Goal: Task Accomplishment & Management: Manage account settings

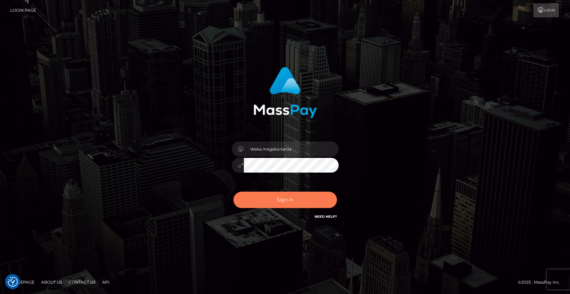
click at [278, 200] on button "Sign in" at bounding box center [285, 199] width 104 height 16
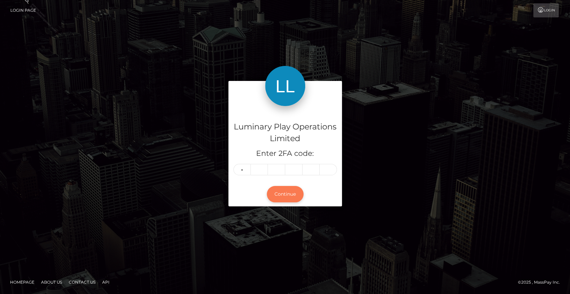
type input "3"
type input "1"
type input "4"
type input "3"
type input "8"
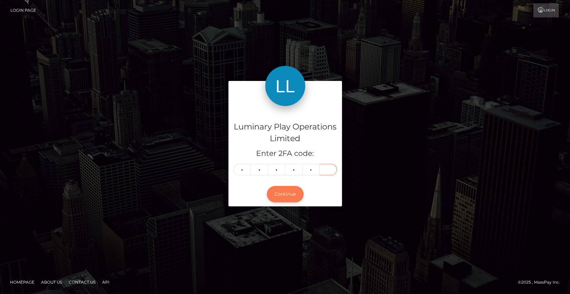
type input "4"
